Goal: Browse casually: Explore the website without a specific task or goal

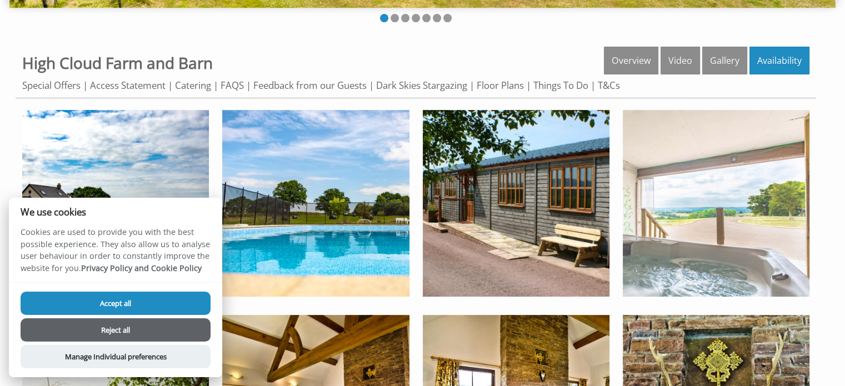
scroll to position [361, 0]
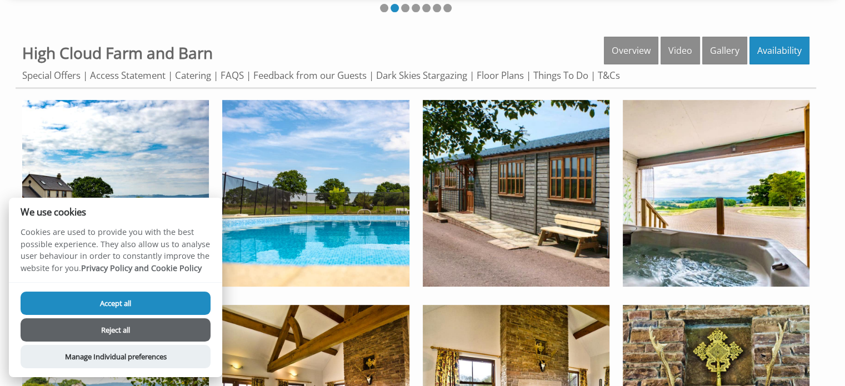
click at [109, 299] on button "Accept all" at bounding box center [116, 303] width 190 height 23
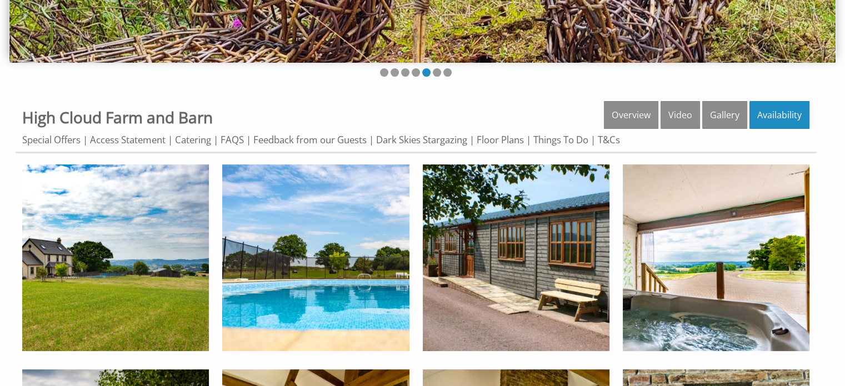
scroll to position [278, 0]
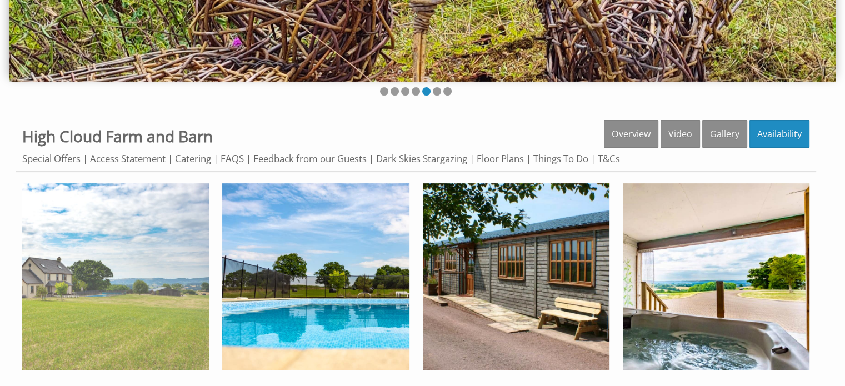
click at [119, 286] on img at bounding box center [115, 276] width 187 height 187
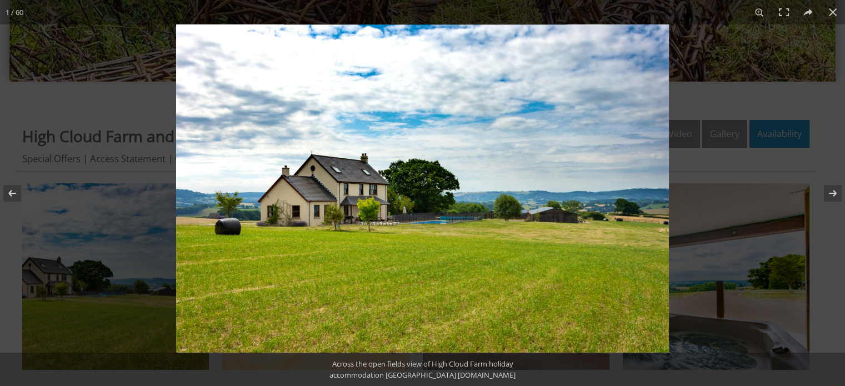
click at [419, 207] on img at bounding box center [422, 188] width 493 height 328
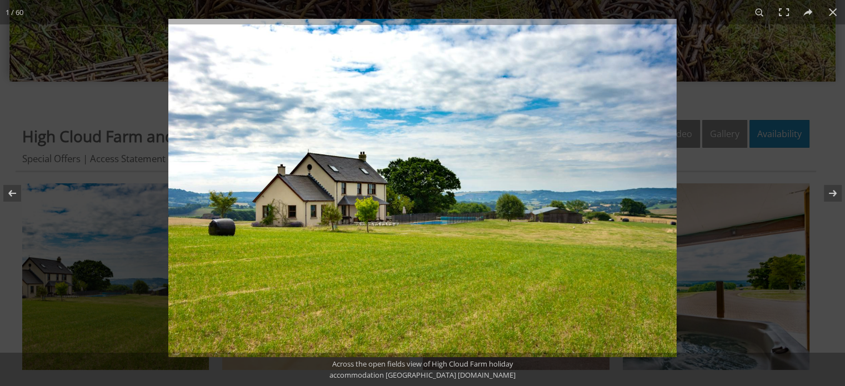
click at [419, 207] on img at bounding box center [422, 188] width 508 height 338
